Goal: Navigation & Orientation: Find specific page/section

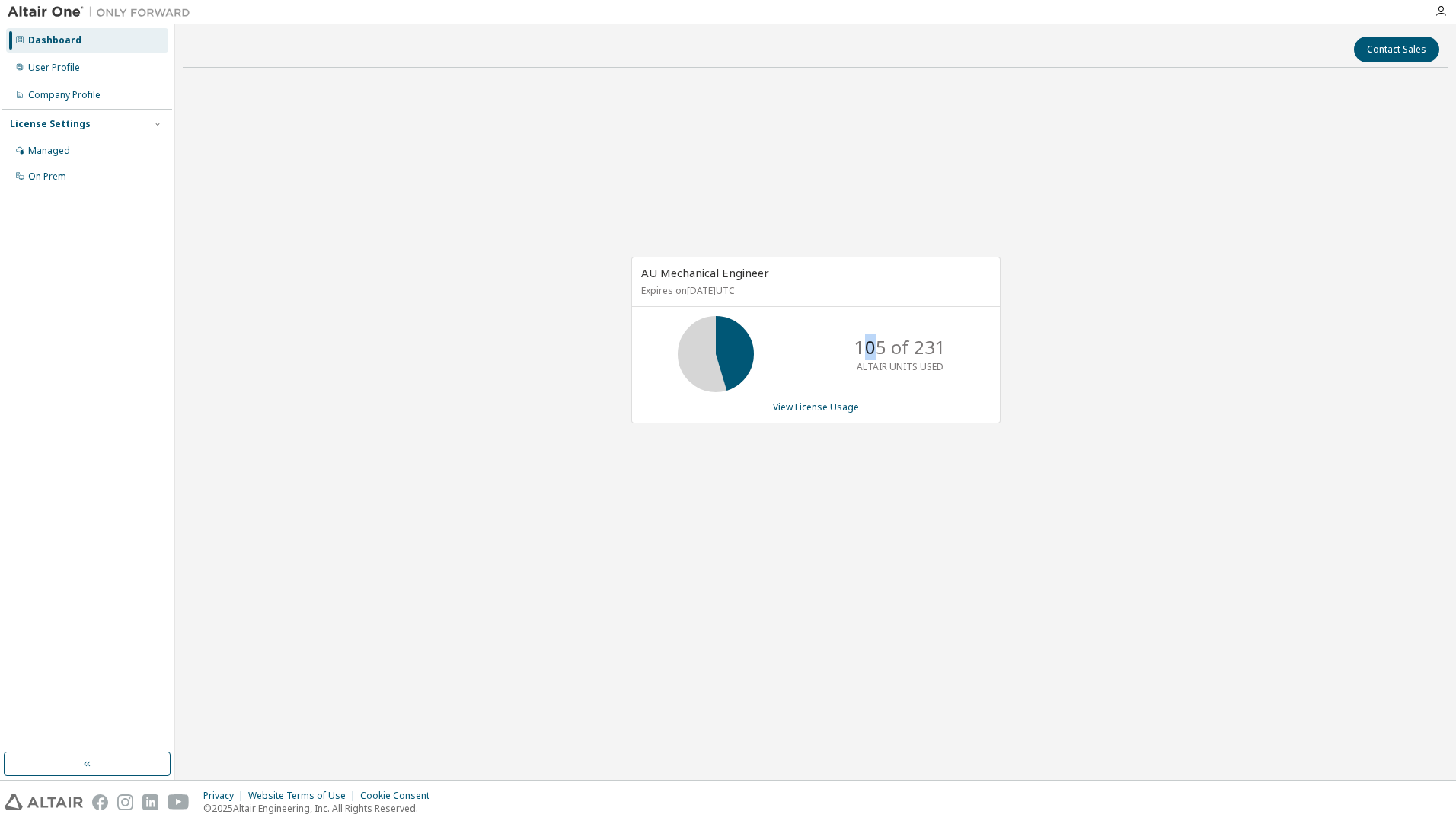
drag, startPoint x: 868, startPoint y: 353, endPoint x: 885, endPoint y: 357, distance: 17.5
click at [885, 357] on p "105 of 231" at bounding box center [900, 346] width 91 height 26
drag, startPoint x: 885, startPoint y: 357, endPoint x: 1044, endPoint y: 392, distance: 162.8
click at [1044, 392] on div "AU Mechanical Engineer Expires on [DATE] UTC 105 of 231 ALTAIR UNITS USED View …" at bounding box center [816, 348] width 1266 height 536
click at [398, 645] on div "Contact Sales AU Mechanical Engineer Expires on [DATE] UTC 105 of 231 ALTAIR UN…" at bounding box center [816, 402] width 1266 height 740
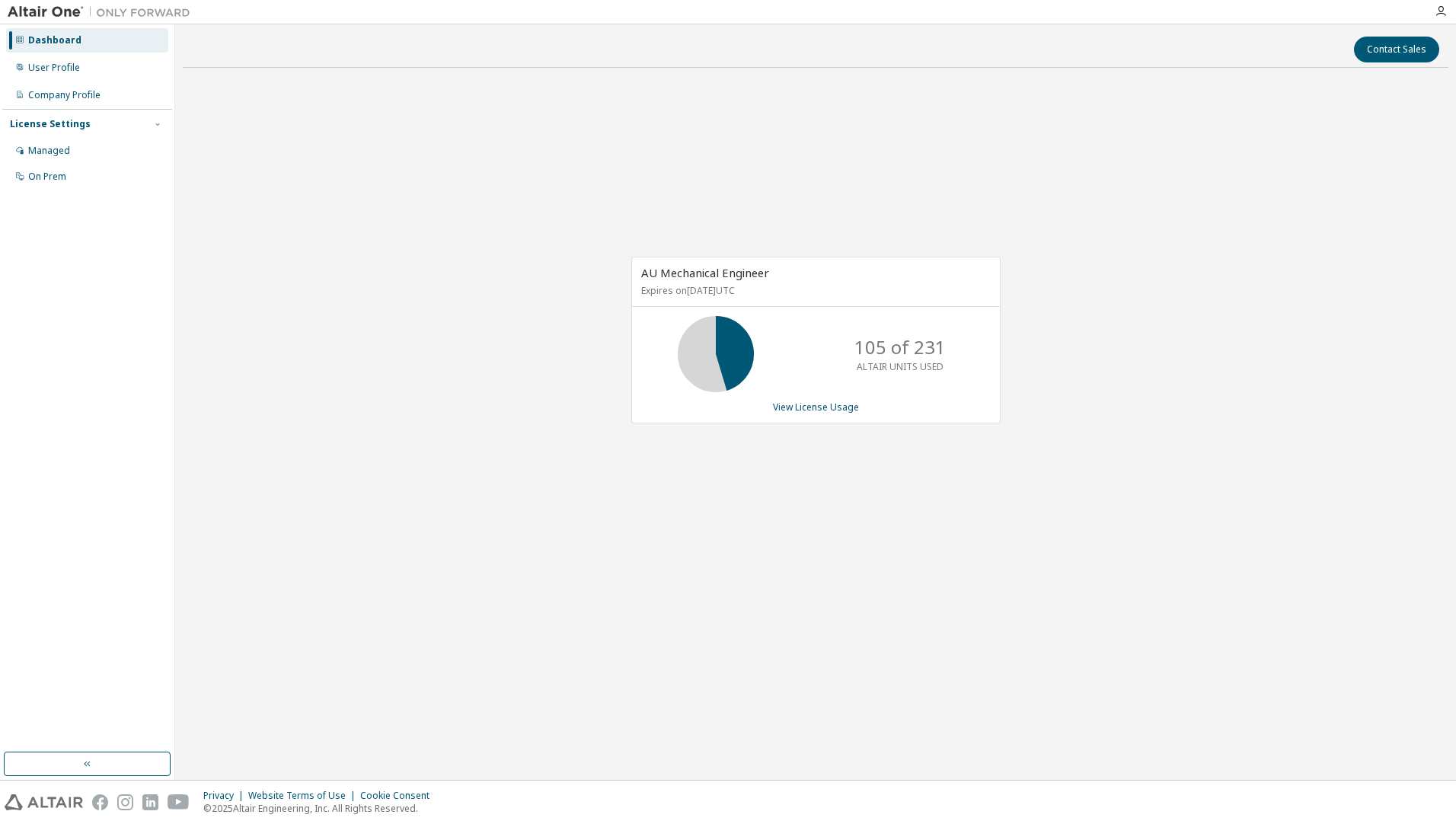
click at [797, 453] on div "AU Mechanical Engineer Expires on [DATE] UTC 105 of 231 ALTAIR UNITS USED View …" at bounding box center [816, 348] width 1266 height 536
